Goal: Information Seeking & Learning: Compare options

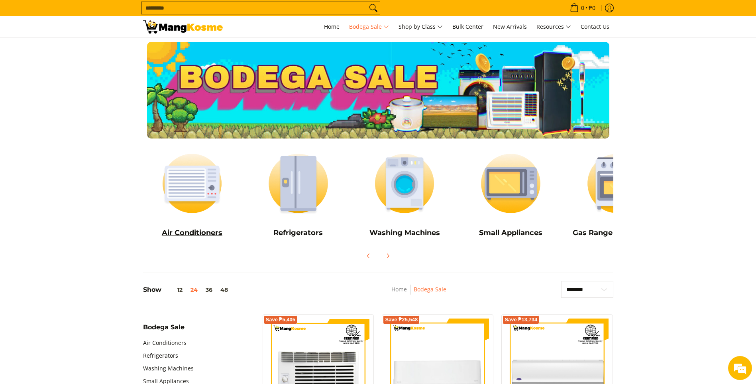
click at [191, 189] on img at bounding box center [192, 183] width 98 height 74
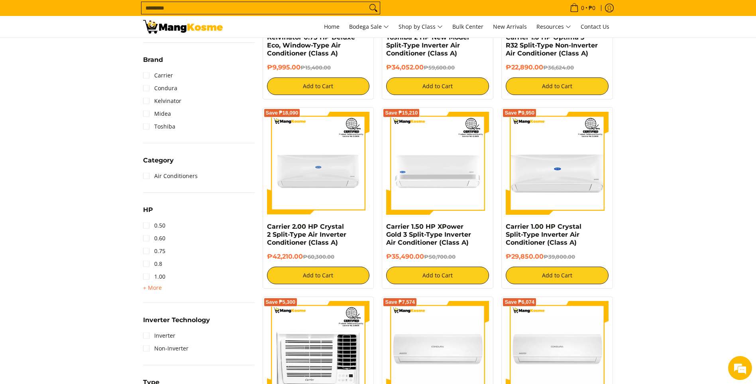
scroll to position [279, 0]
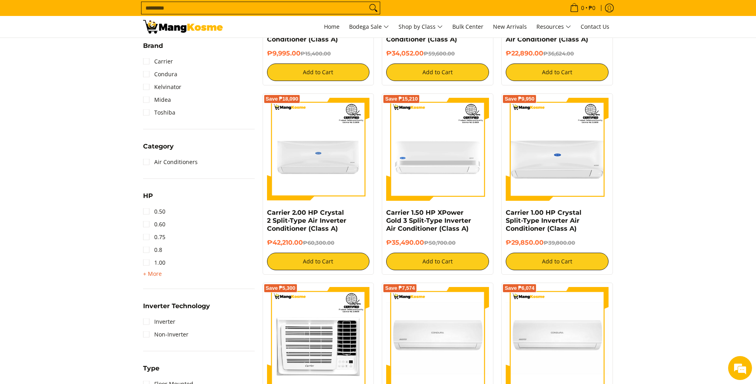
click at [150, 275] on span "+ More" at bounding box center [152, 273] width 19 height 6
click at [150, 288] on link "2.00" at bounding box center [154, 287] width 22 height 13
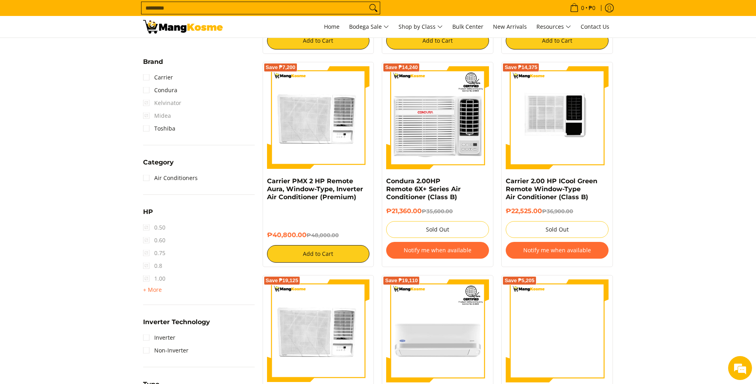
scroll to position [399, 0]
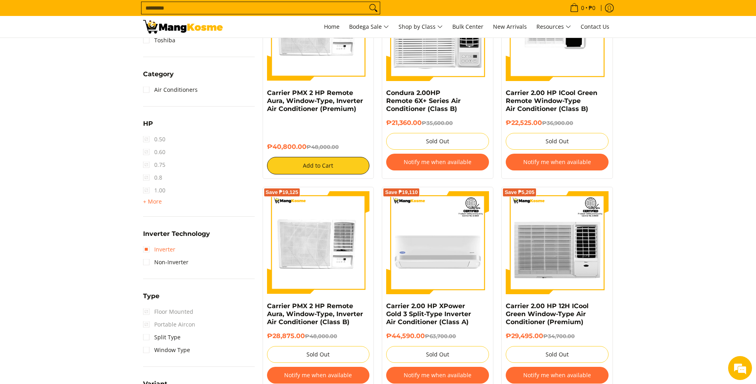
click at [146, 249] on link "Inverter" at bounding box center [159, 249] width 32 height 13
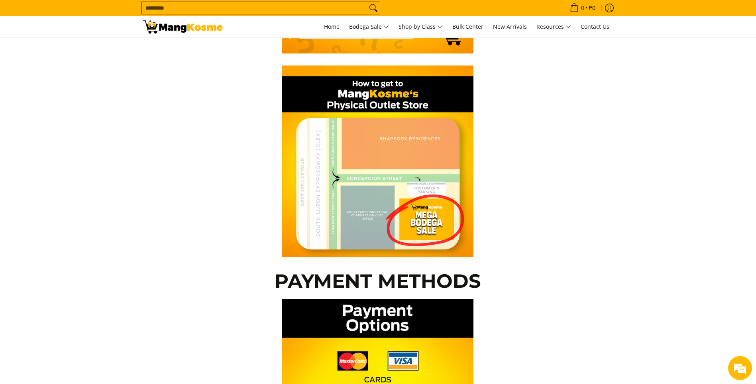
scroll to position [512, 0]
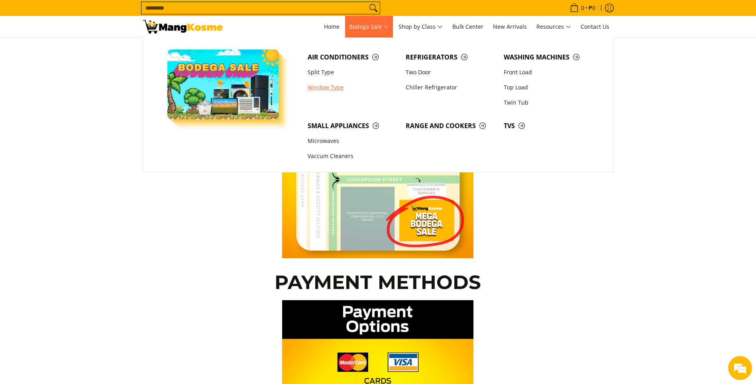
click at [333, 86] on link "Window Type" at bounding box center [353, 87] width 98 height 15
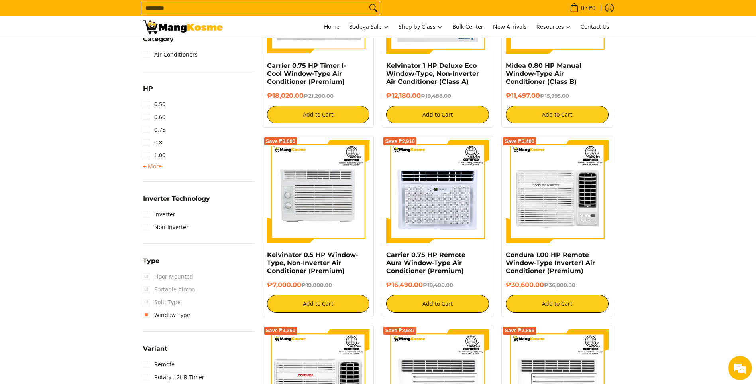
scroll to position [478, 0]
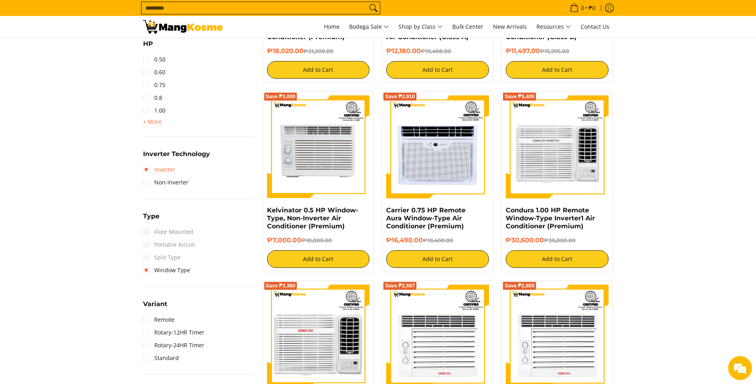
click at [144, 169] on link "Inverter" at bounding box center [159, 169] width 32 height 13
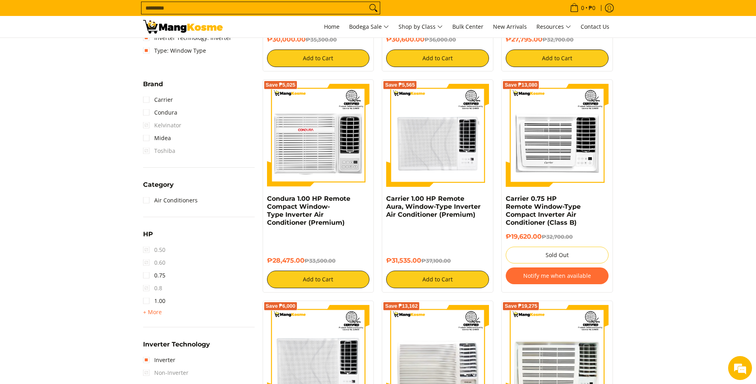
scroll to position [352, 0]
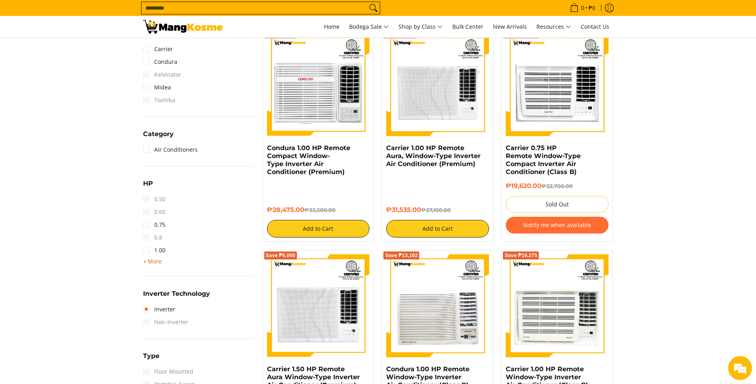
click at [147, 261] on span "+ More" at bounding box center [152, 261] width 19 height 6
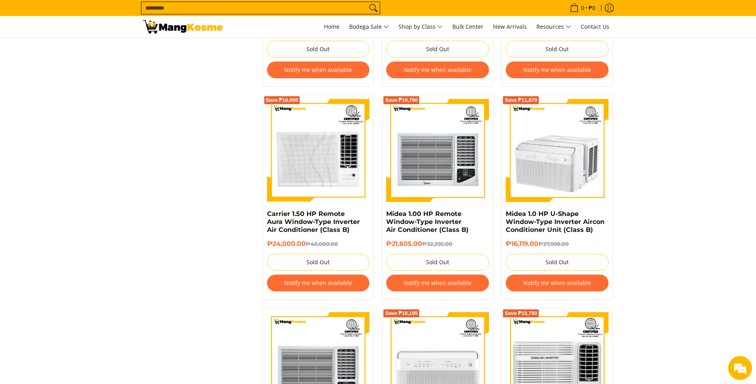
scroll to position [910, 0]
